Goal: Task Accomplishment & Management: Manage account settings

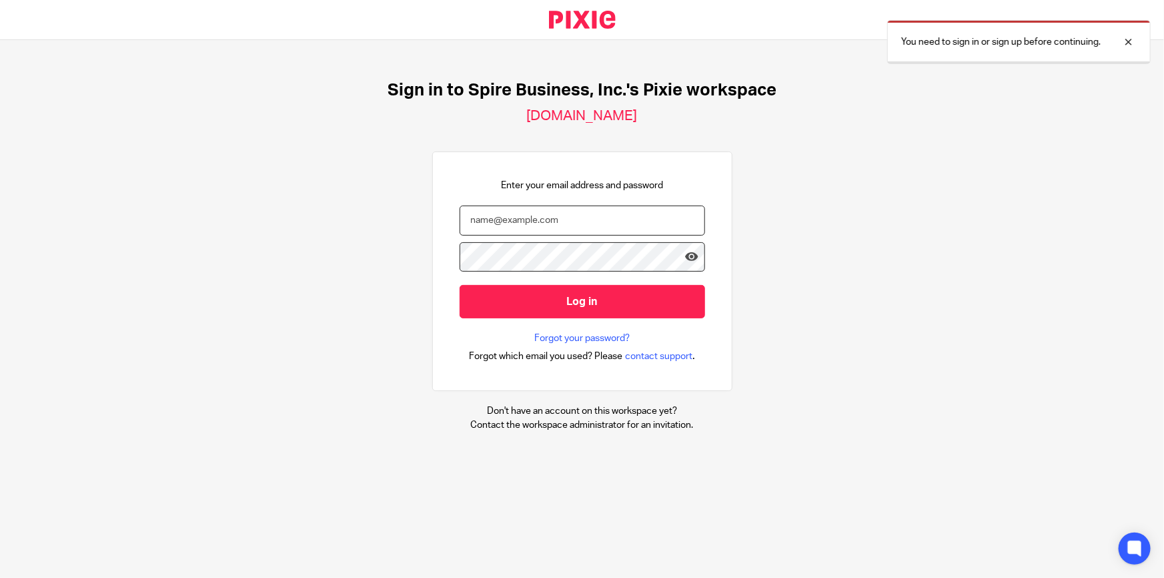
type input "admin@spirebusiness.com"
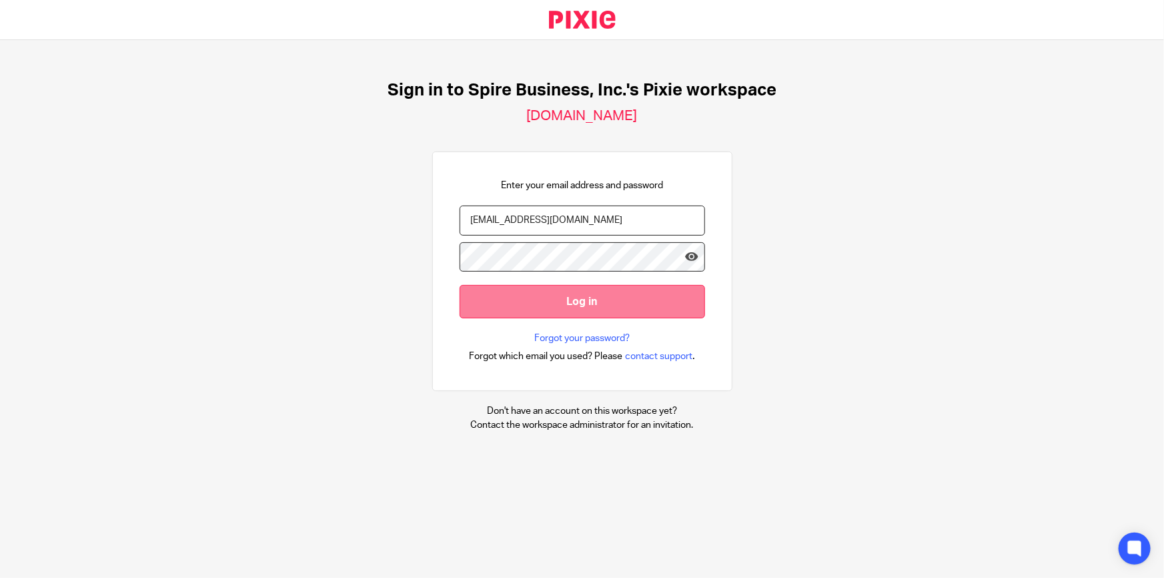
click at [564, 303] on input "Log in" at bounding box center [581, 301] width 245 height 33
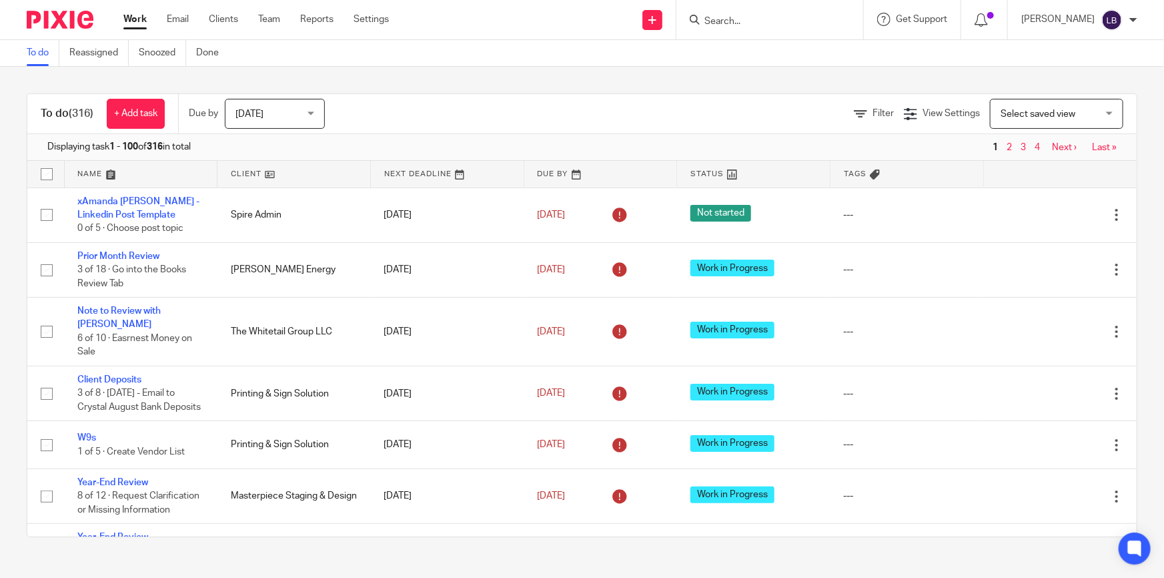
click at [774, 21] on input "Search" at bounding box center [763, 22] width 120 height 12
click at [792, 19] on input "Search" at bounding box center [763, 22] width 120 height 12
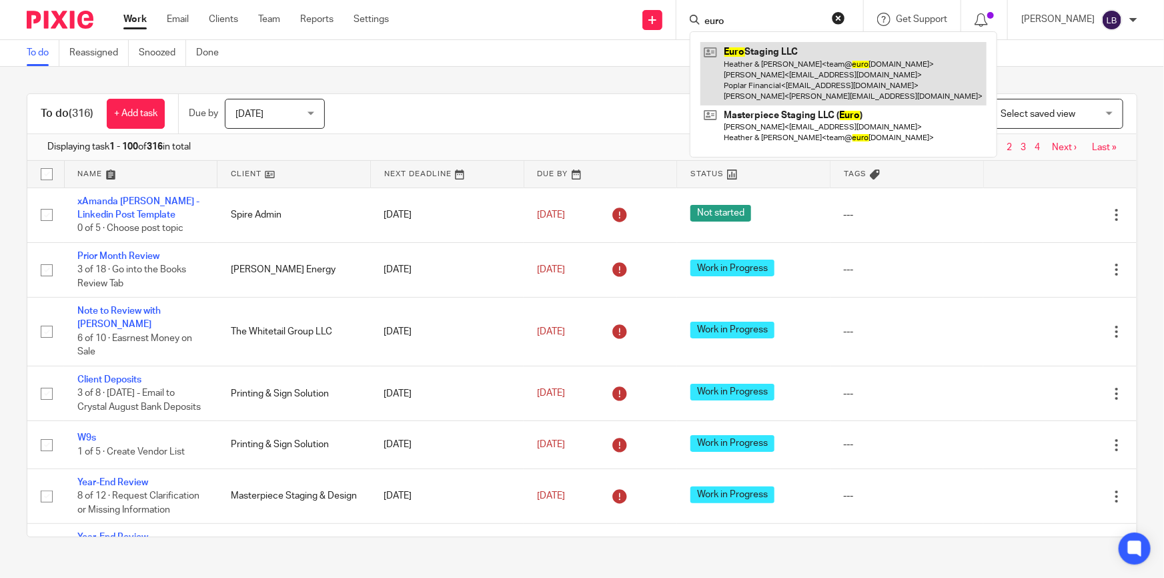
type input "euro"
click at [780, 60] on link at bounding box center [843, 73] width 286 height 63
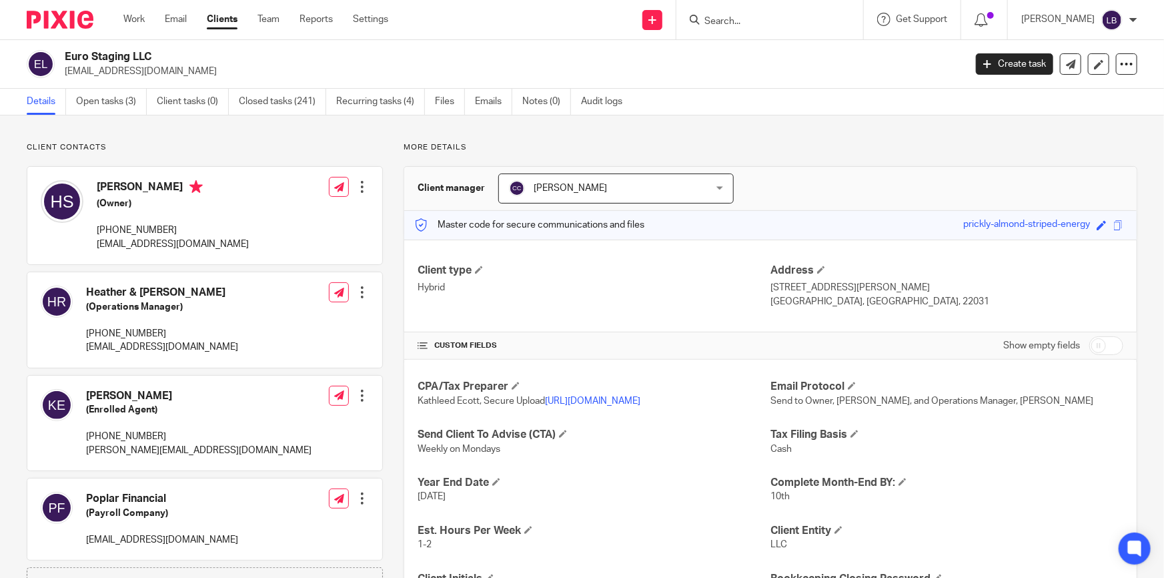
click at [360, 188] on div at bounding box center [361, 186] width 13 height 13
click at [309, 218] on link "Edit contact" at bounding box center [299, 216] width 127 height 19
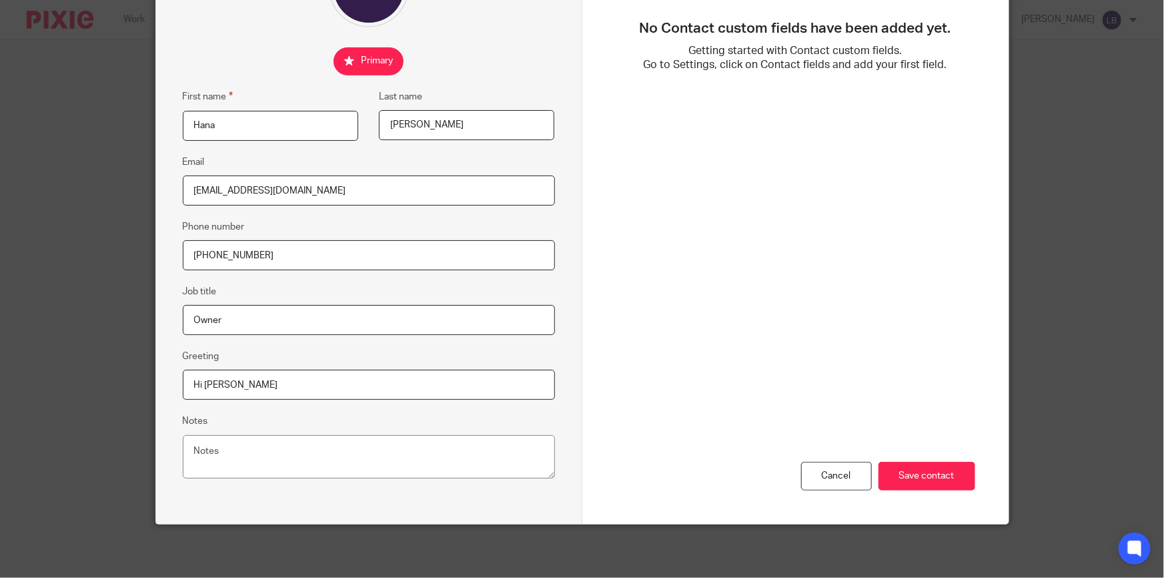
scroll to position [119, 0]
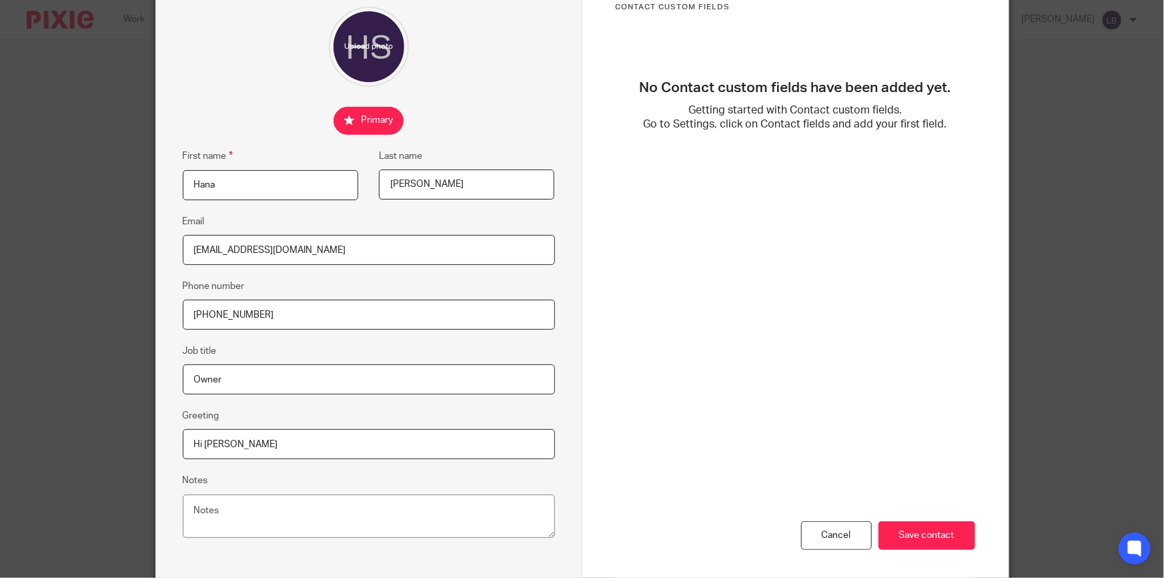
drag, startPoint x: 298, startPoint y: 251, endPoint x: 77, endPoint y: 251, distance: 220.7
click at [77, 251] on div "Edit contact First name [PERSON_NAME] Last name [PERSON_NAME] Email [EMAIL_ADDR…" at bounding box center [582, 289] width 1164 height 578
click at [199, 507] on textarea "Notes" at bounding box center [369, 516] width 372 height 44
paste textarea "hanaslivka@gmail.com"
type textarea "Changed email from hanaslivka@gmail.com 8.15.25"
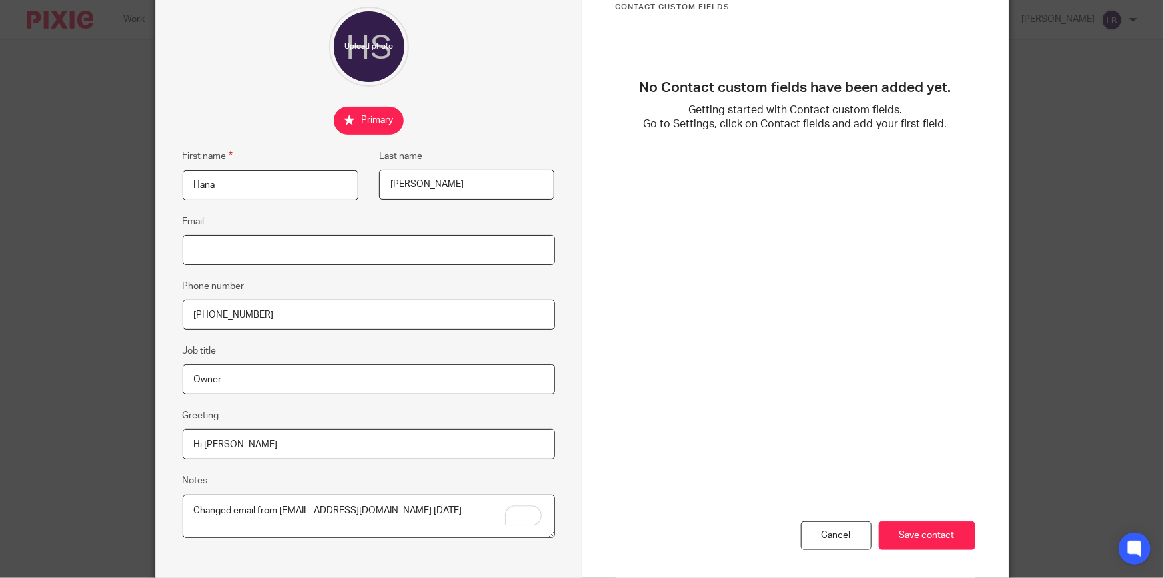
click at [240, 253] on input "Email" at bounding box center [369, 250] width 372 height 30
type input "[EMAIL_ADDRESS][DOMAIN_NAME]"
click at [920, 544] on input "Save contact" at bounding box center [926, 535] width 97 height 29
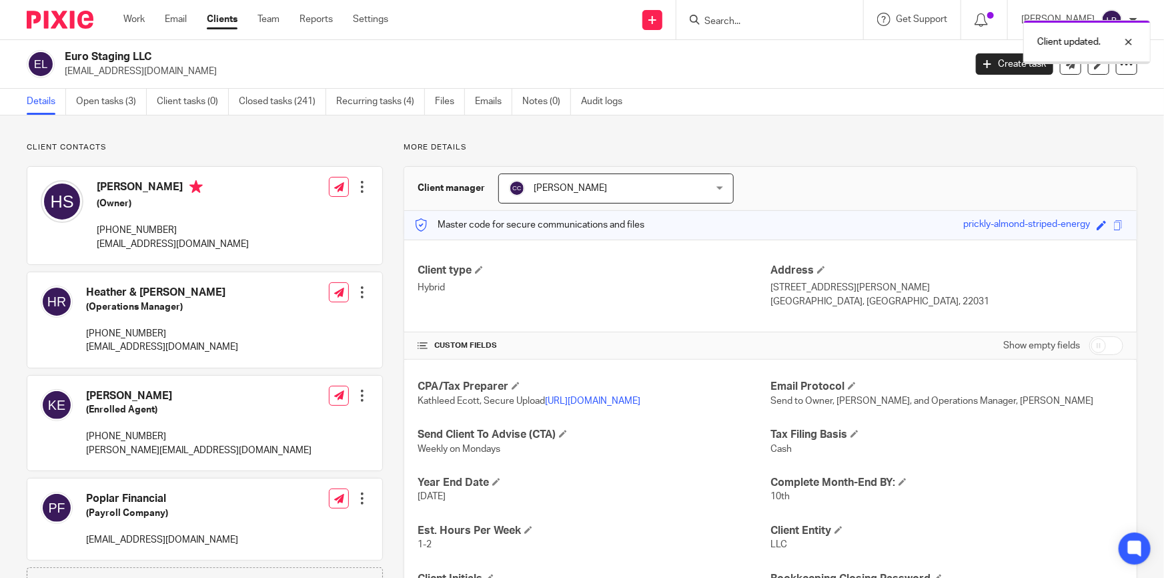
click at [770, 19] on div "Client updated." at bounding box center [866, 38] width 569 height 51
drag, startPoint x: 1131, startPoint y: 38, endPoint x: 1076, endPoint y: 38, distance: 54.7
click at [1126, 39] on div at bounding box center [1118, 42] width 36 height 16
click at [794, 13] on form at bounding box center [774, 19] width 142 height 17
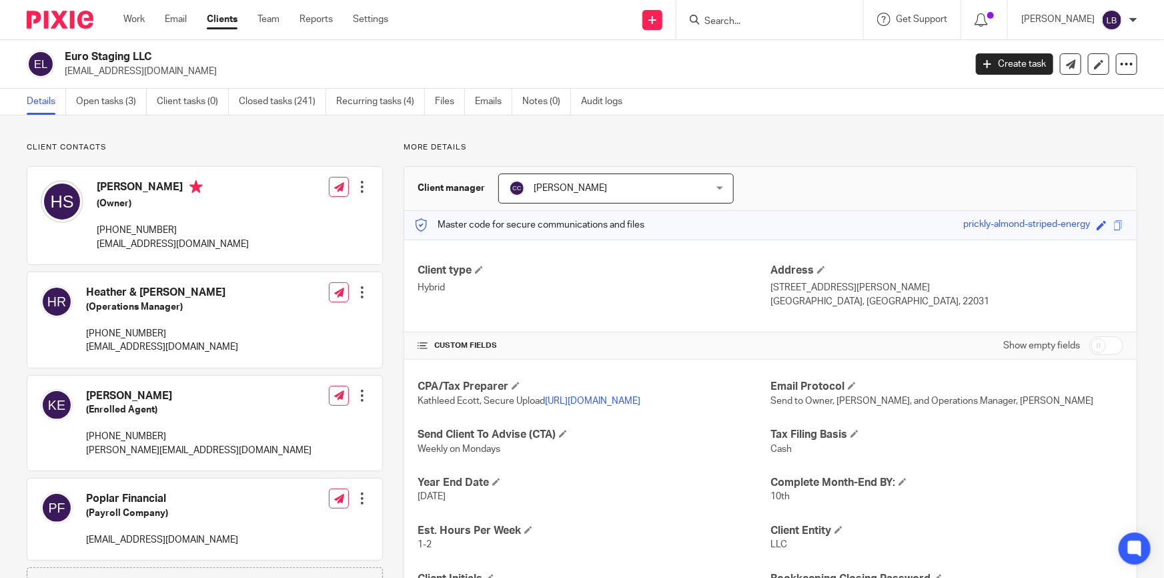
click at [804, 10] on div at bounding box center [769, 19] width 187 height 39
click at [219, 23] on link "Clients" at bounding box center [222, 19] width 31 height 13
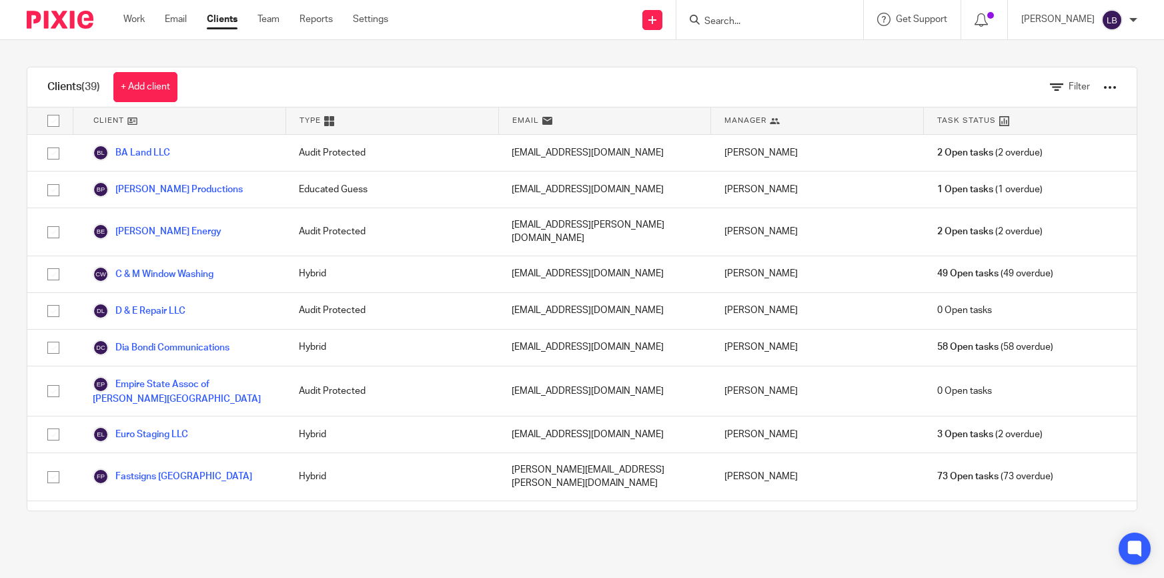
click at [746, 16] on input "Search" at bounding box center [763, 22] width 120 height 12
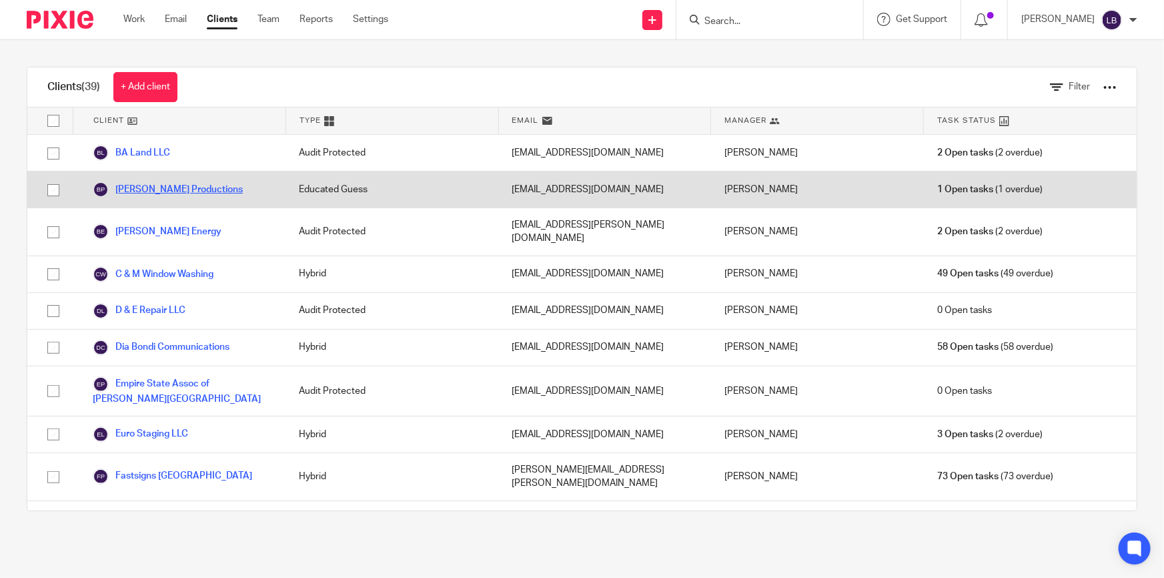
click at [161, 187] on link "[PERSON_NAME] Productions" at bounding box center [168, 189] width 150 height 16
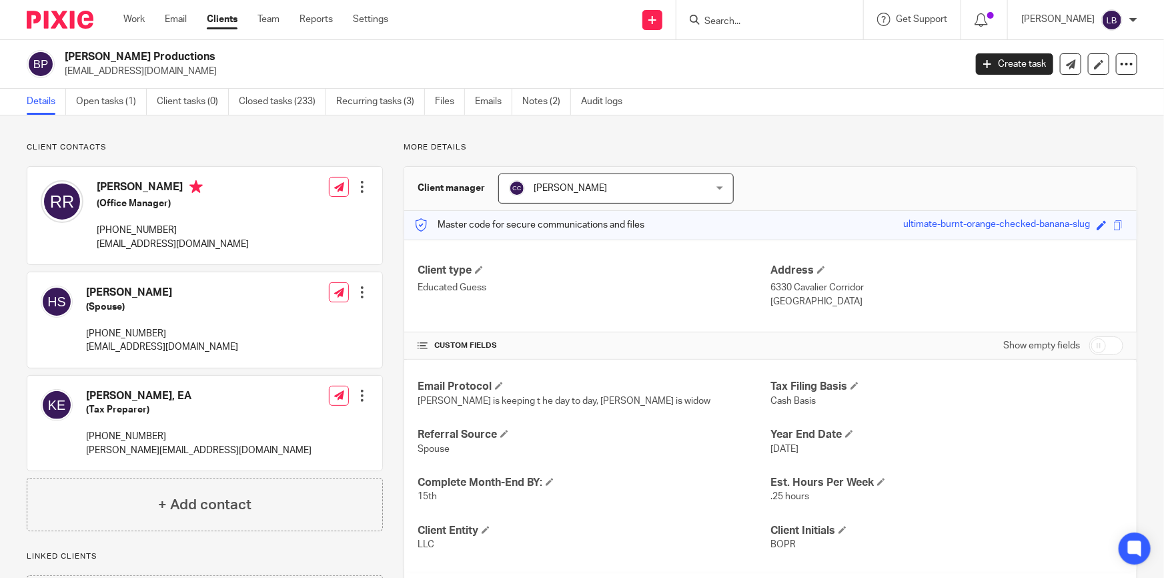
click at [362, 187] on div at bounding box center [361, 186] width 13 height 13
click at [312, 211] on link "Edit contact" at bounding box center [299, 216] width 127 height 19
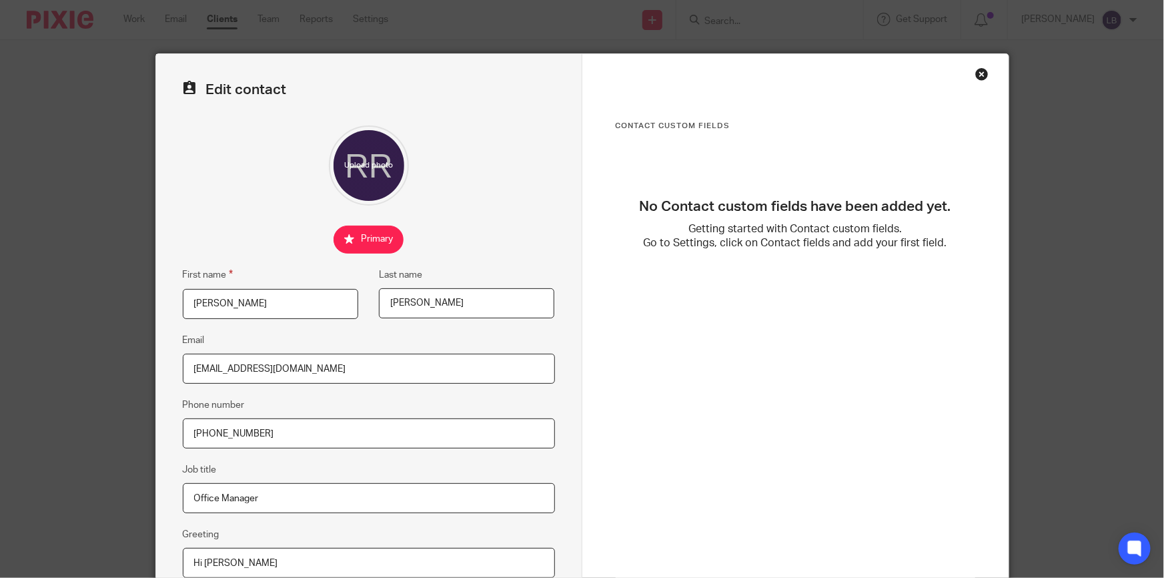
drag, startPoint x: 363, startPoint y: 362, endPoint x: 169, endPoint y: 349, distance: 194.5
click at [169, 349] on div "Edit contact First name Roseanne Last name Rubin Email info@borinoproductions.c…" at bounding box center [369, 378] width 426 height 648
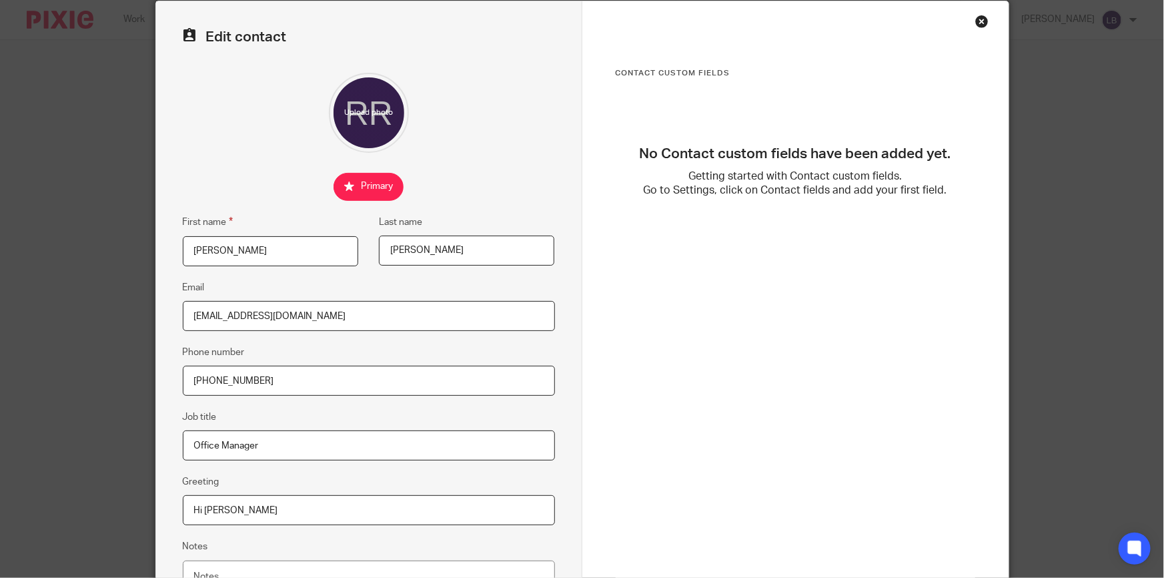
scroll to position [179, 0]
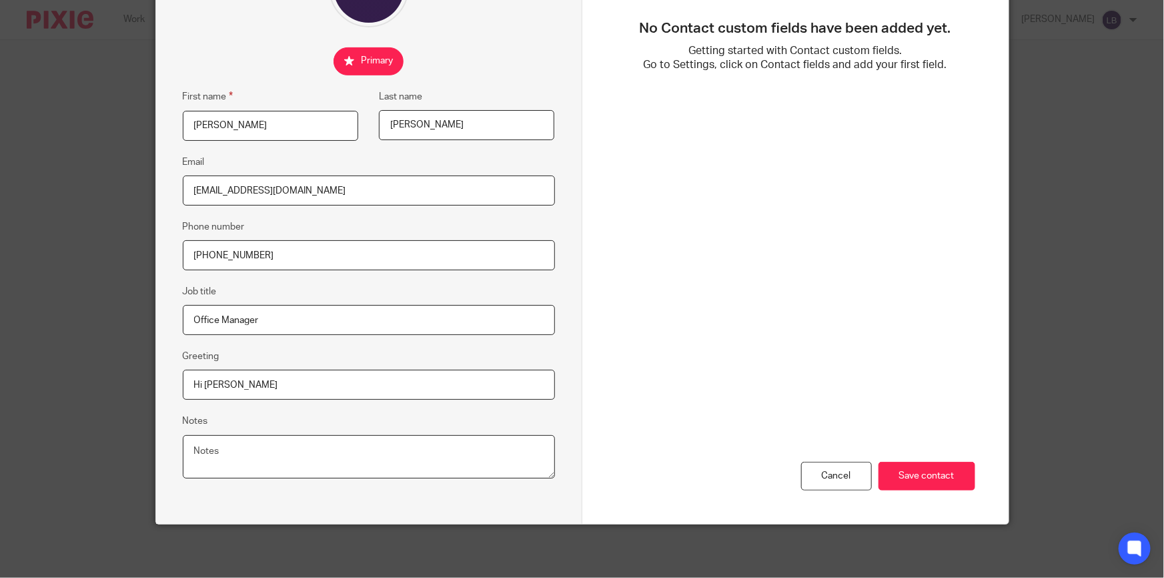
click at [272, 453] on textarea "Notes" at bounding box center [369, 457] width 372 height 44
paste textarea "[EMAIL_ADDRESS][DOMAIN_NAME]"
type textarea "Changed enail from info@borinoproductions.com 8.15.25"
click at [347, 185] on input "[EMAIL_ADDRESS][DOMAIN_NAME]" at bounding box center [369, 190] width 372 height 30
drag, startPoint x: 347, startPoint y: 185, endPoint x: 121, endPoint y: 192, distance: 225.5
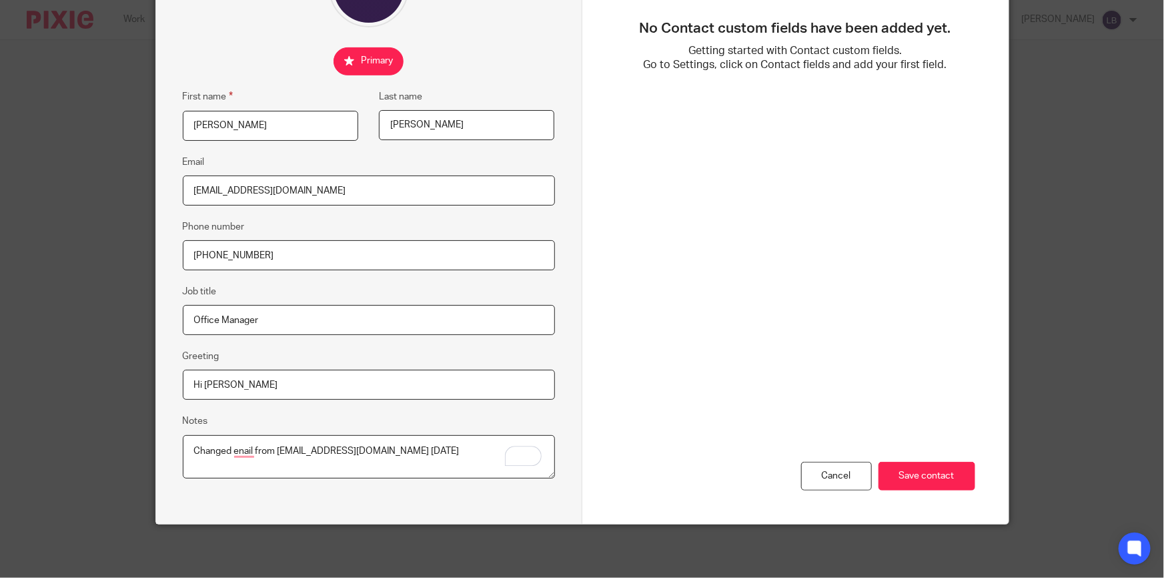
click at [121, 192] on div "Edit contact First name Roseanne Last name Rubin Email info@borinoproductions.c…" at bounding box center [582, 289] width 1164 height 578
type input "team@eurostaging.com"
click at [922, 476] on input "Save contact" at bounding box center [926, 475] width 97 height 29
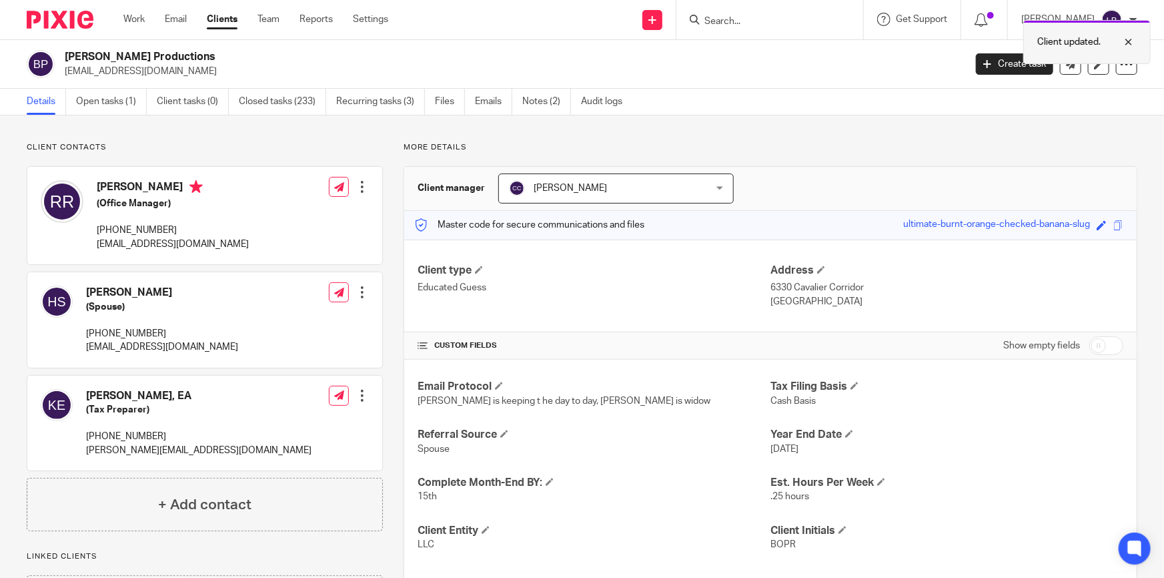
drag, startPoint x: 1114, startPoint y: 41, endPoint x: 1102, endPoint y: 35, distance: 13.4
click at [1102, 35] on div at bounding box center [1118, 42] width 36 height 16
click at [231, 21] on link "Clients" at bounding box center [222, 19] width 31 height 13
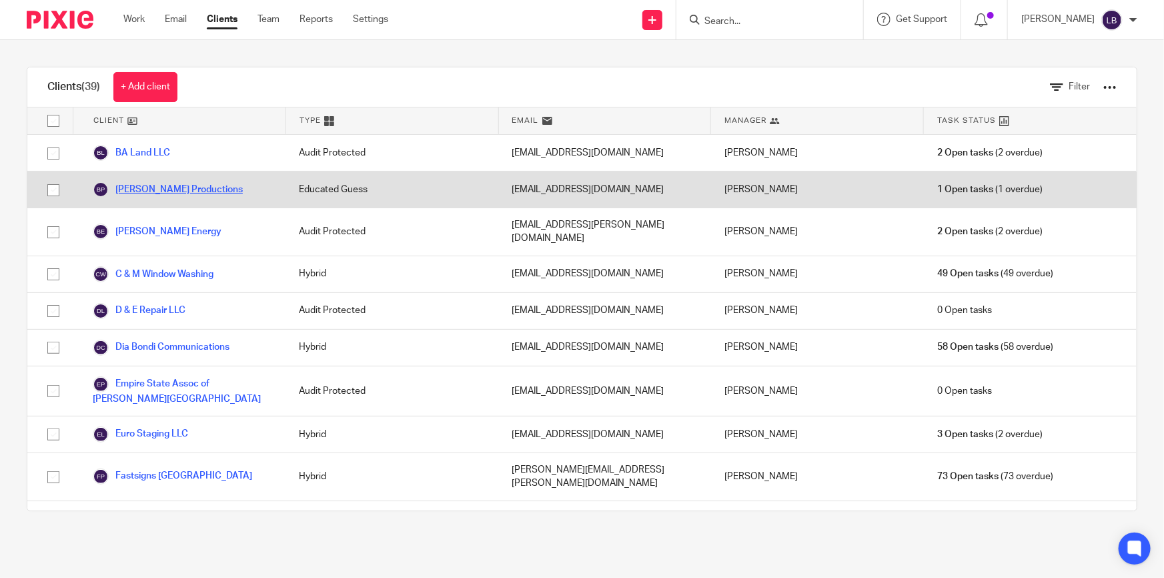
click at [177, 181] on link "Borino Productions" at bounding box center [168, 189] width 150 height 16
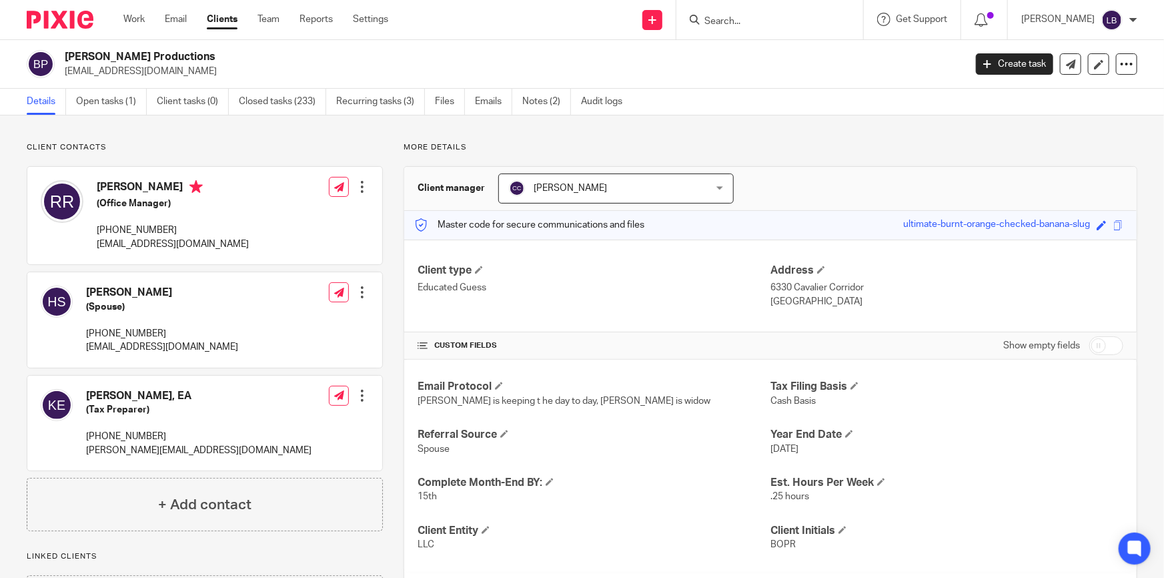
click at [360, 294] on div at bounding box center [361, 291] width 13 height 13
click at [305, 321] on link "Edit contact" at bounding box center [299, 321] width 127 height 19
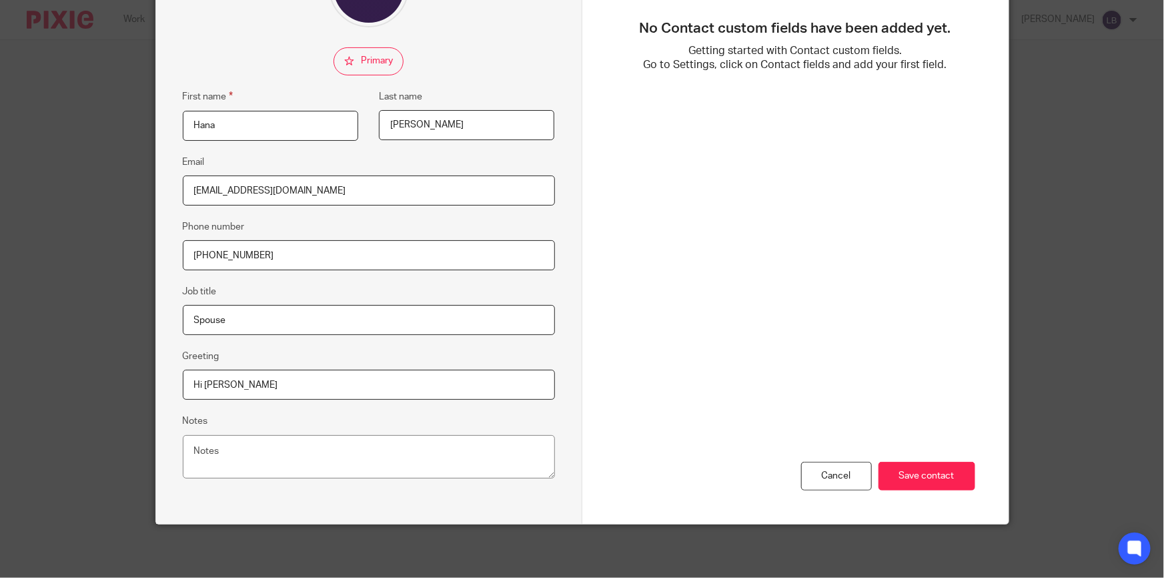
scroll to position [119, 0]
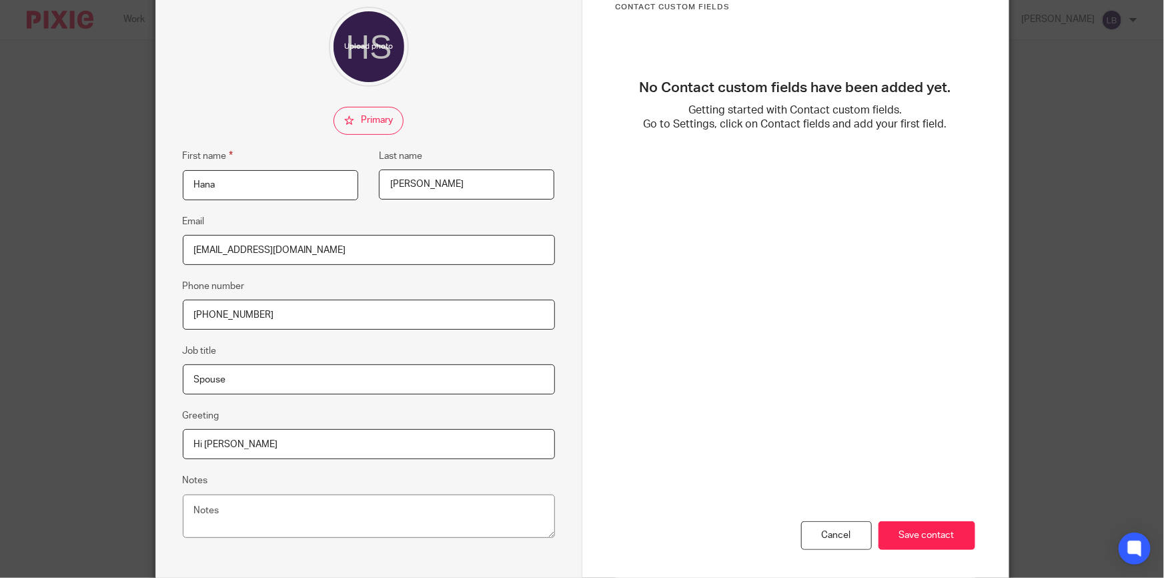
drag, startPoint x: 307, startPoint y: 248, endPoint x: 113, endPoint y: 239, distance: 194.3
click at [113, 239] on div "Edit contact First name [PERSON_NAME] Last name [PERSON_NAME] Email [EMAIL_ADDR…" at bounding box center [582, 289] width 1164 height 578
click at [213, 514] on textarea "Notes" at bounding box center [369, 516] width 372 height 44
paste textarea "[EMAIL_ADDRESS][DOMAIN_NAME]"
type textarea "changed email from [EMAIL_ADDRESS][DOMAIN_NAME] [DATE]"
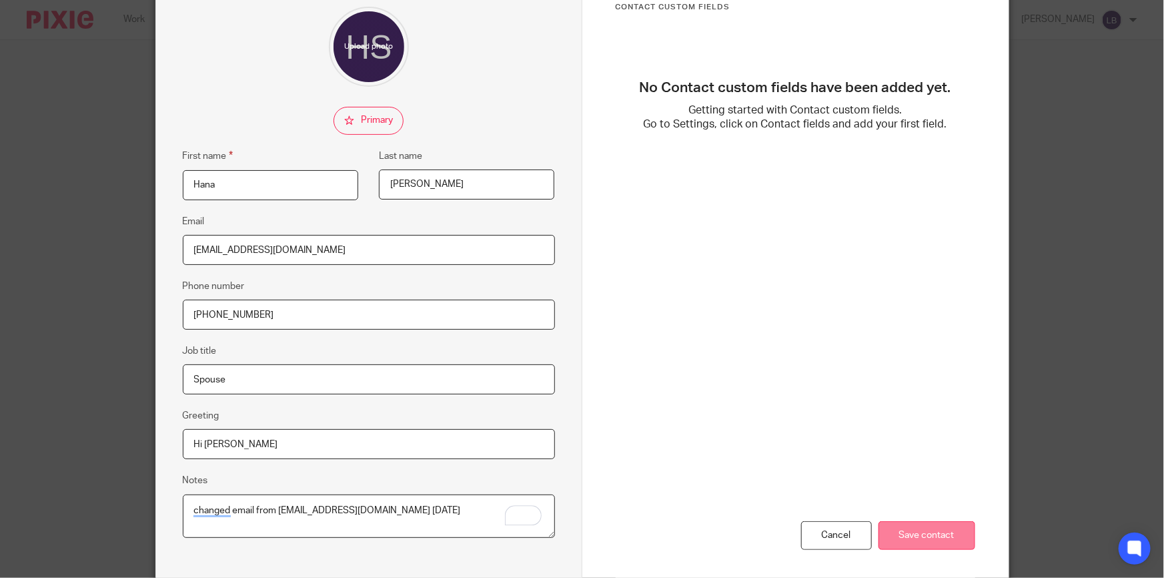
click at [934, 537] on input "Save contact" at bounding box center [926, 535] width 97 height 29
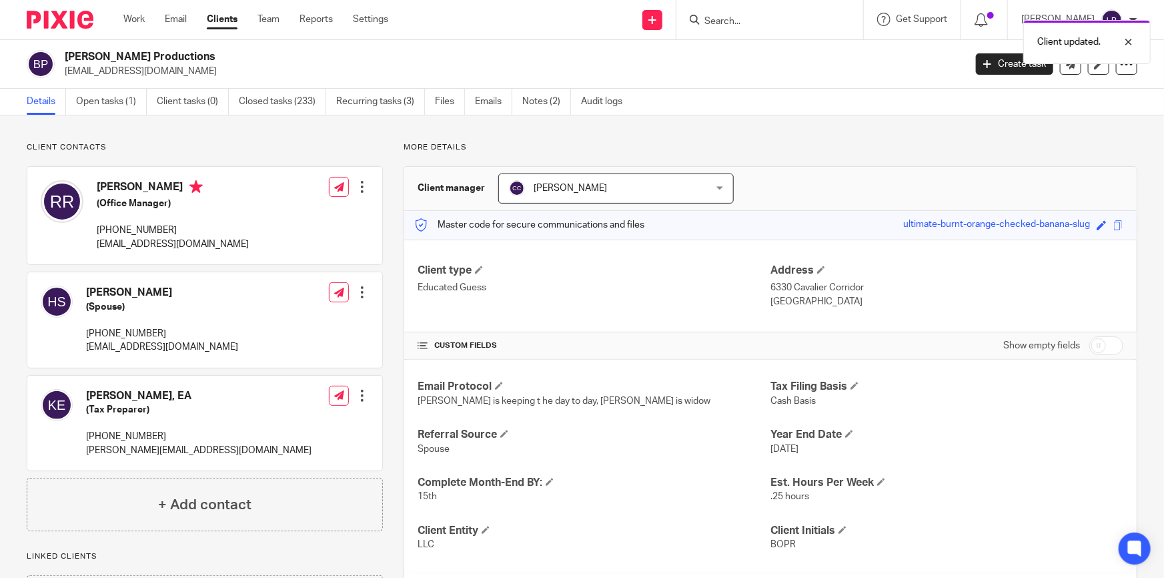
click at [359, 293] on div at bounding box center [361, 291] width 13 height 13
click at [297, 321] on link "Edit contact" at bounding box center [299, 321] width 127 height 19
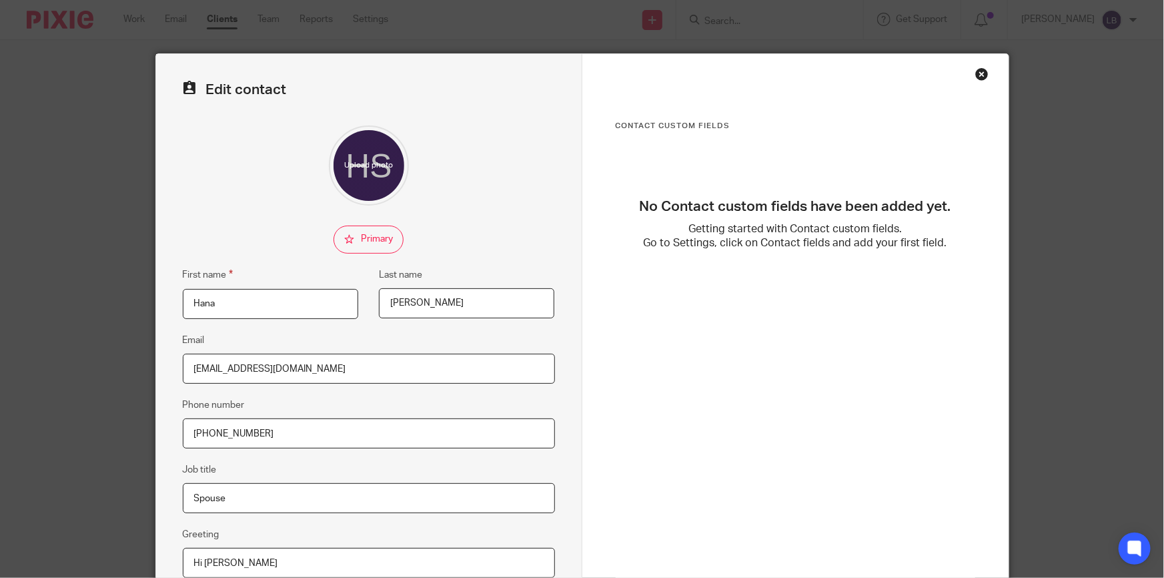
click at [316, 371] on input "[EMAIL_ADDRESS][DOMAIN_NAME]" at bounding box center [369, 368] width 372 height 30
type input "[EMAIL_ADDRESS][DOMAIN_NAME]"
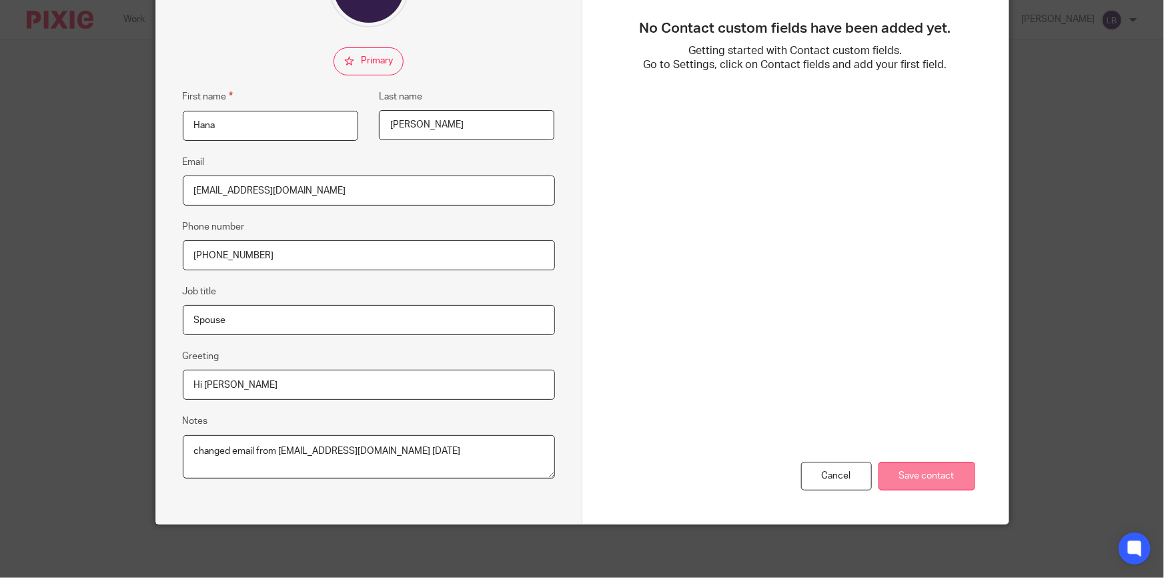
click at [940, 479] on input "Save contact" at bounding box center [926, 475] width 97 height 29
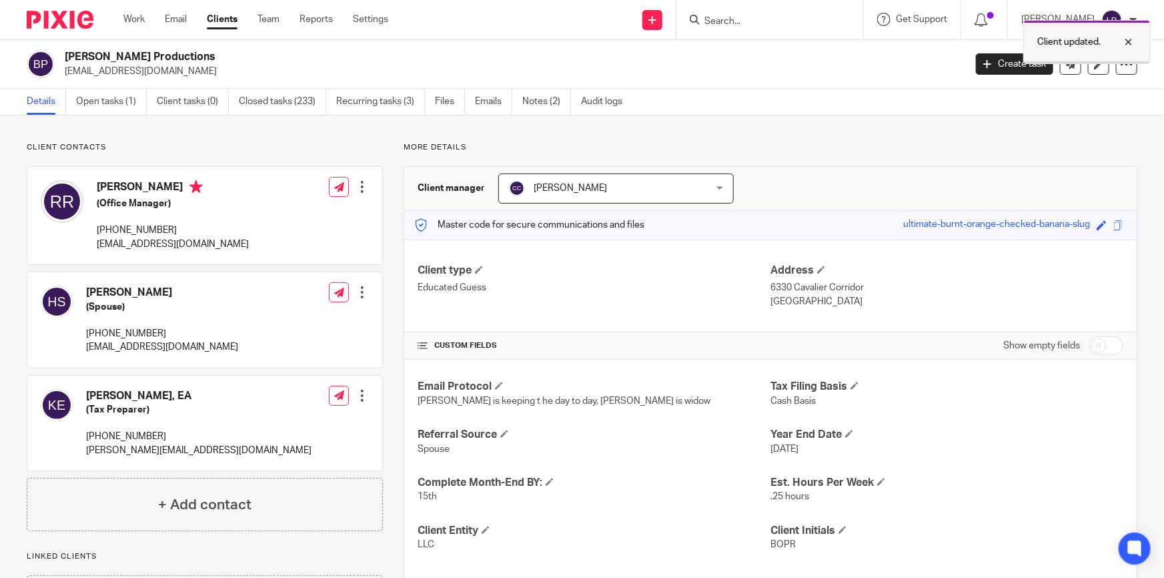
click at [1128, 42] on div at bounding box center [1118, 42] width 36 height 16
click at [788, 25] on input "Search" at bounding box center [763, 22] width 120 height 12
click at [227, 19] on link "Clients" at bounding box center [222, 19] width 31 height 13
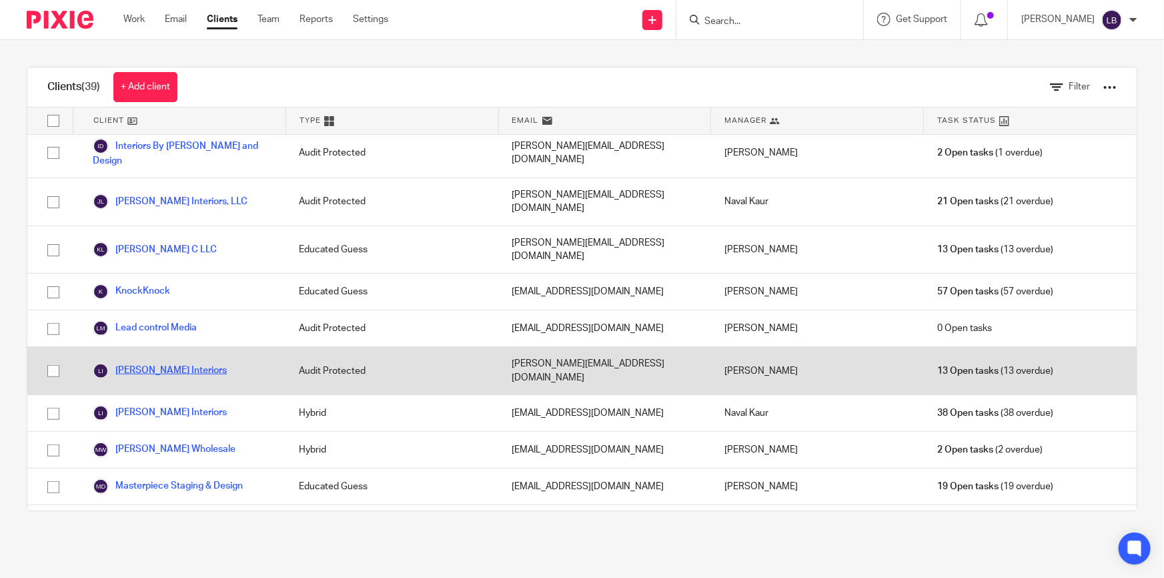
scroll to position [485, 0]
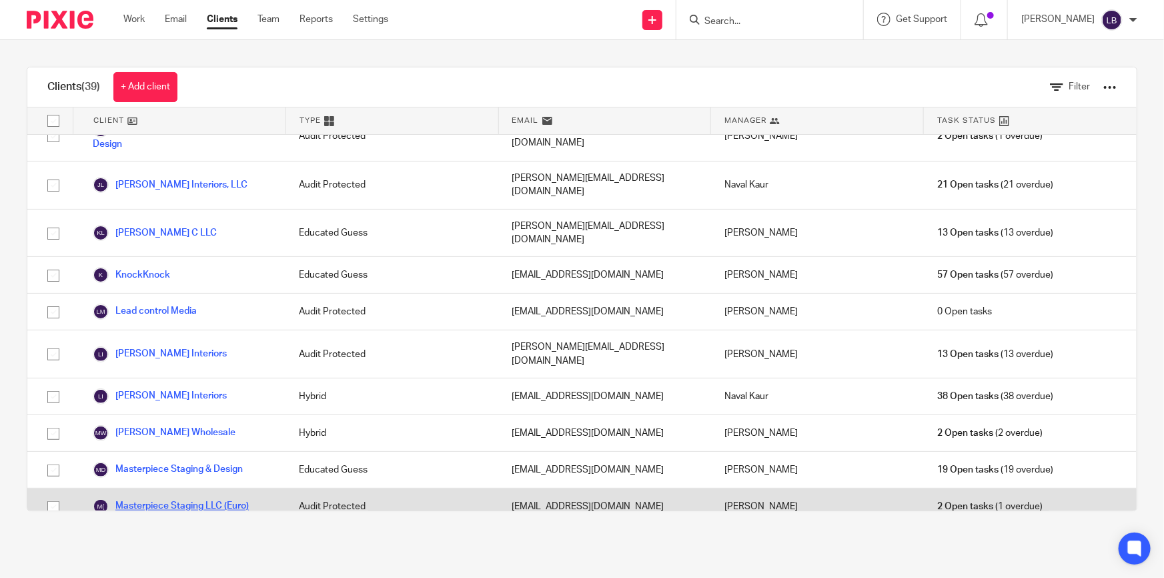
click at [163, 498] on link "Masterpiece Staging LLC (Euro)" at bounding box center [171, 506] width 156 height 16
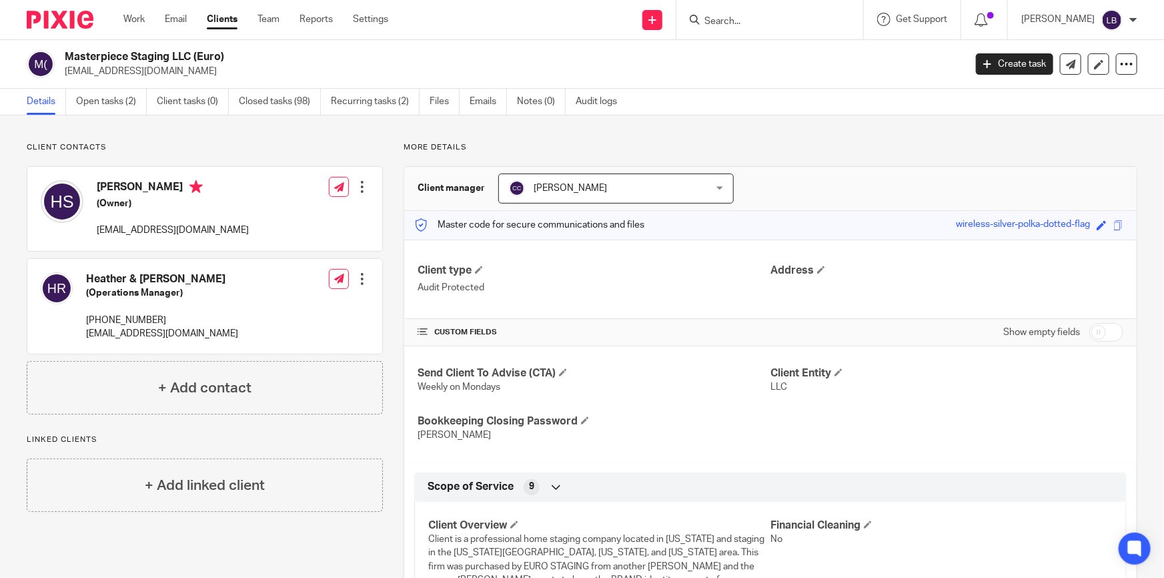
click at [360, 186] on div at bounding box center [361, 186] width 13 height 13
click at [302, 215] on link "Edit contact" at bounding box center [299, 216] width 127 height 19
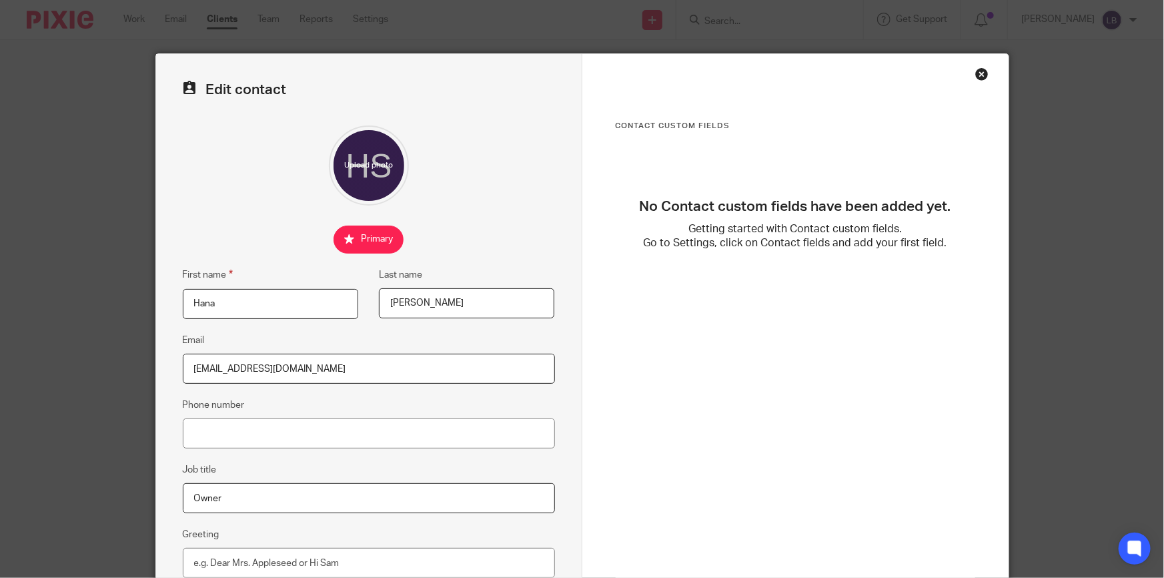
drag, startPoint x: 295, startPoint y: 368, endPoint x: 156, endPoint y: 371, distance: 139.4
click at [156, 371] on div "Edit contact First name [PERSON_NAME] Last name [PERSON_NAME] Email [EMAIL_ADDR…" at bounding box center [369, 378] width 426 height 648
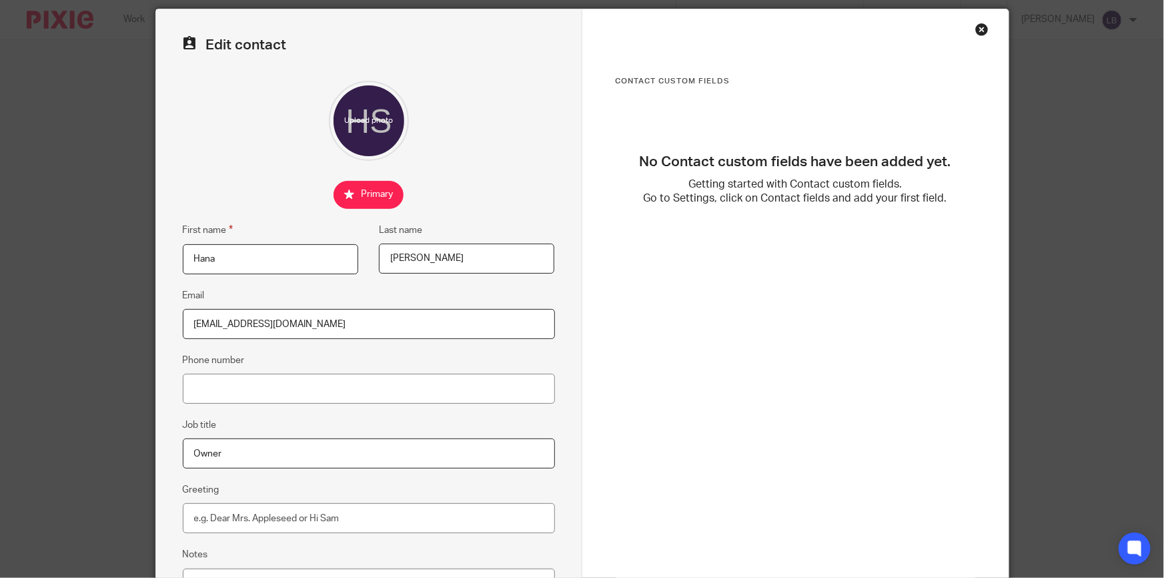
scroll to position [179, 0]
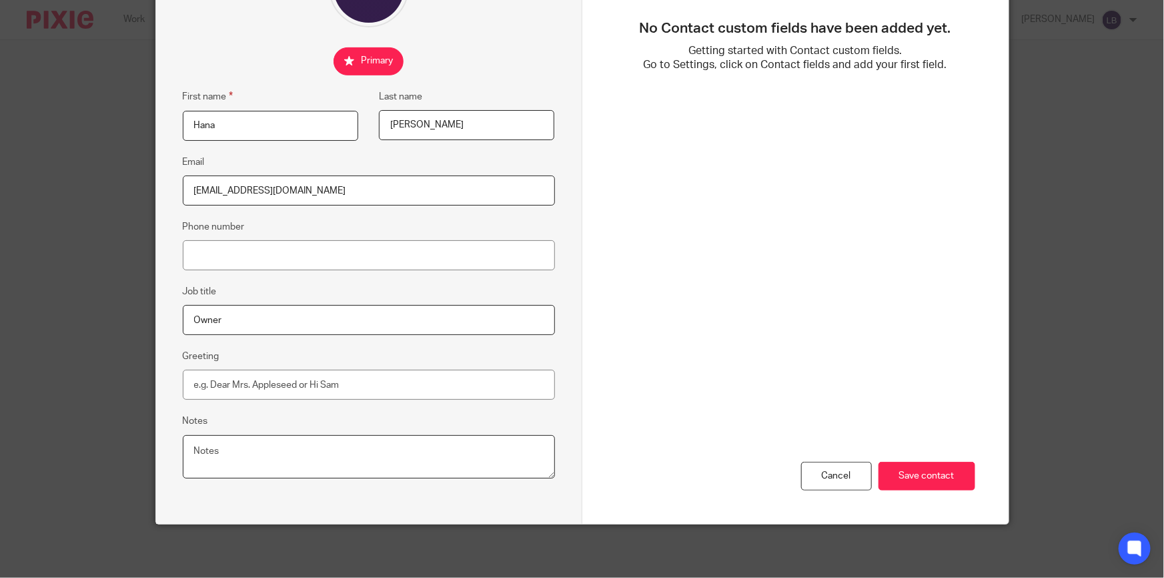
click at [288, 467] on textarea "Notes" at bounding box center [369, 457] width 372 height 44
paste textarea "[EMAIL_ADDRESS][DOMAIN_NAME]"
type textarea "Changed email from hanaslivka@gmail.com 8.15.25"
drag, startPoint x: 295, startPoint y: 186, endPoint x: 138, endPoint y: 186, distance: 157.4
click at [138, 186] on div "Edit contact First name Hana Last name Slivka Email hanaslivka@gmail.com Phone …" at bounding box center [582, 289] width 1164 height 578
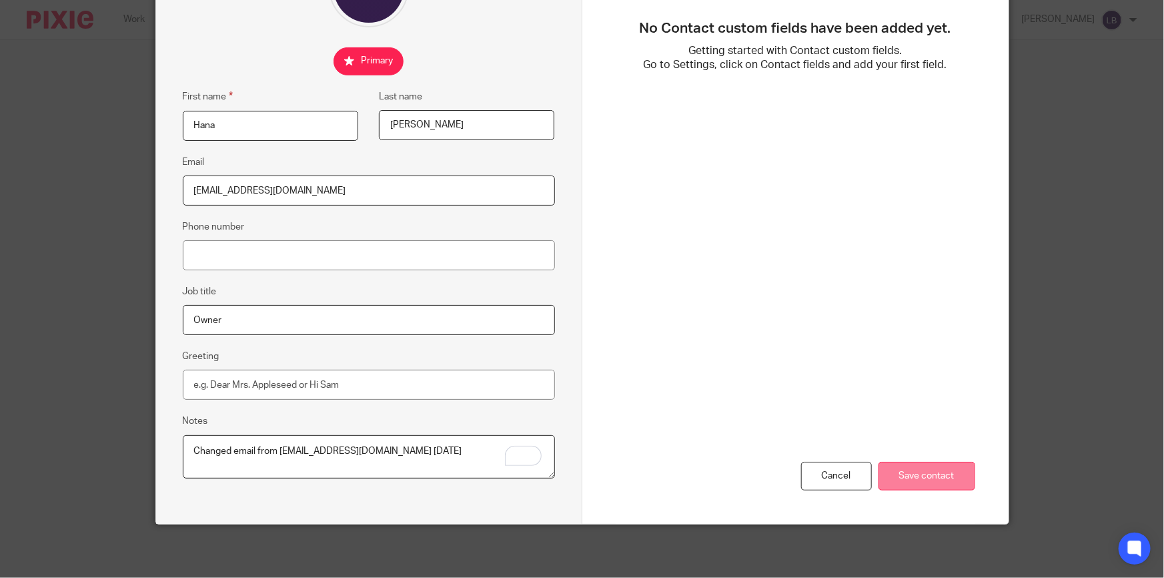
type input "[EMAIL_ADDRESS][DOMAIN_NAME]"
click at [936, 472] on input "Save contact" at bounding box center [926, 475] width 97 height 29
